Goal: Task Accomplishment & Management: Use online tool/utility

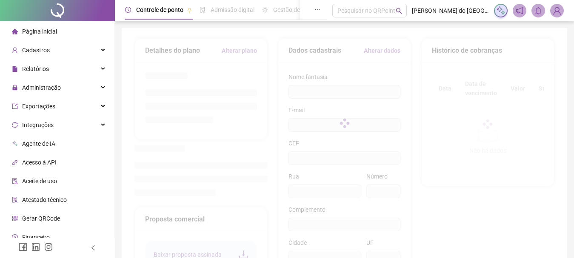
click at [44, 29] on span "Página inicial" at bounding box center [39, 31] width 35 height 7
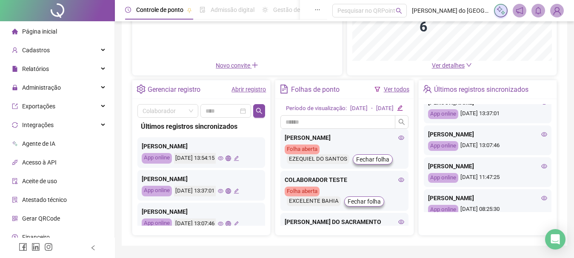
scroll to position [85, 0]
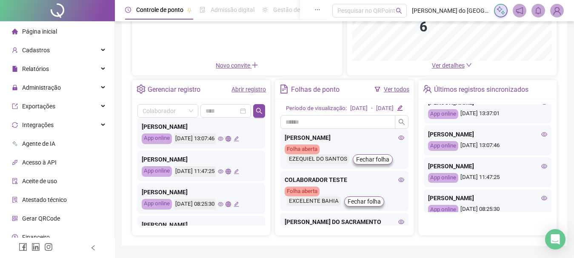
click at [573, 102] on div "Controle de ponto Admissão digital Gestão de férias Painel do DP Folha de pagam…" at bounding box center [344, 77] width 459 height 411
click at [67, 126] on div "Integrações" at bounding box center [57, 125] width 111 height 17
click at [94, 125] on div "Integrações" at bounding box center [57, 125] width 111 height 17
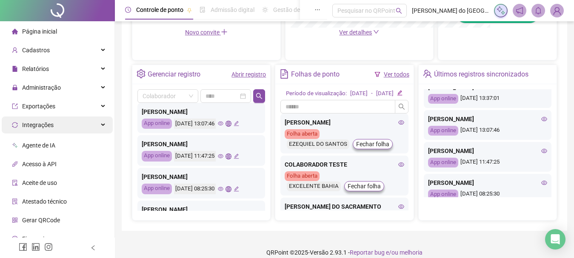
scroll to position [401, 0]
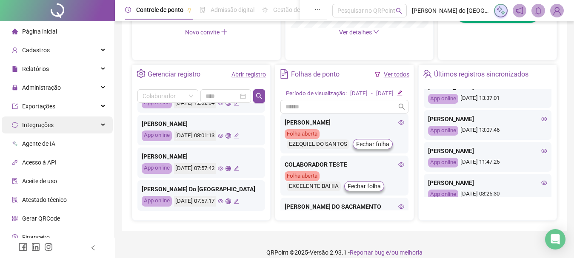
click at [95, 123] on div "Integrações" at bounding box center [57, 125] width 111 height 17
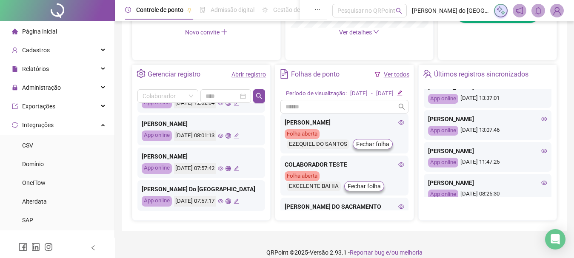
click at [159, 8] on span "Controle de ponto" at bounding box center [159, 9] width 47 height 7
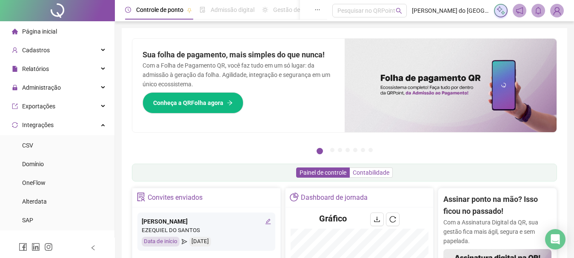
click at [362, 171] on span "Contabilidade" at bounding box center [371, 172] width 37 height 7
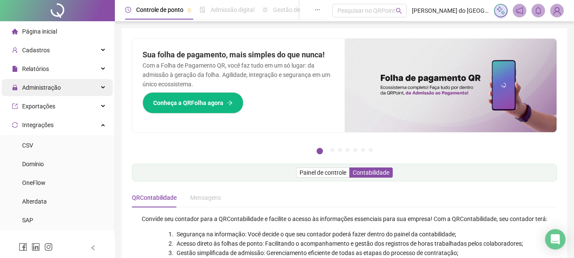
click at [56, 87] on span "Administração" at bounding box center [41, 87] width 39 height 7
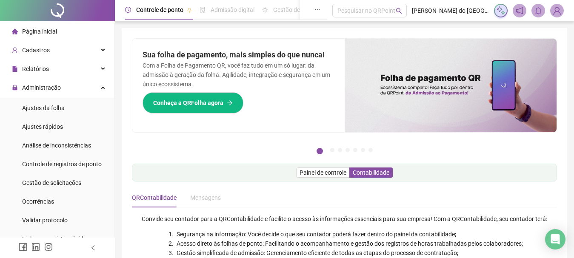
click at [63, 30] on li "Página inicial" at bounding box center [57, 31] width 111 height 17
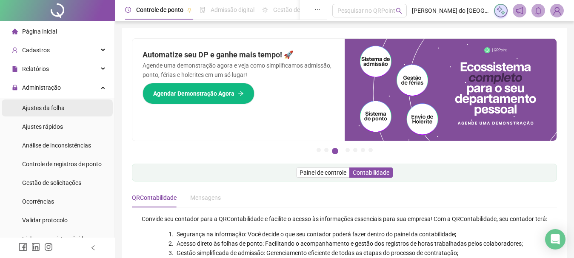
click at [58, 110] on span "Ajustes da folha" at bounding box center [43, 108] width 43 height 7
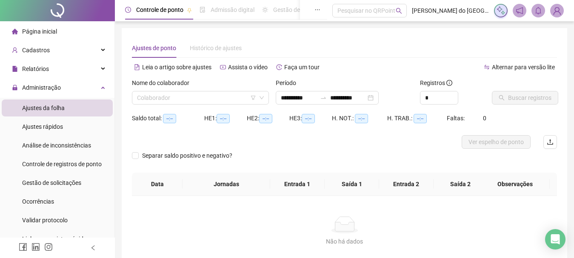
type input "**********"
